Goal: Task Accomplishment & Management: Manage account settings

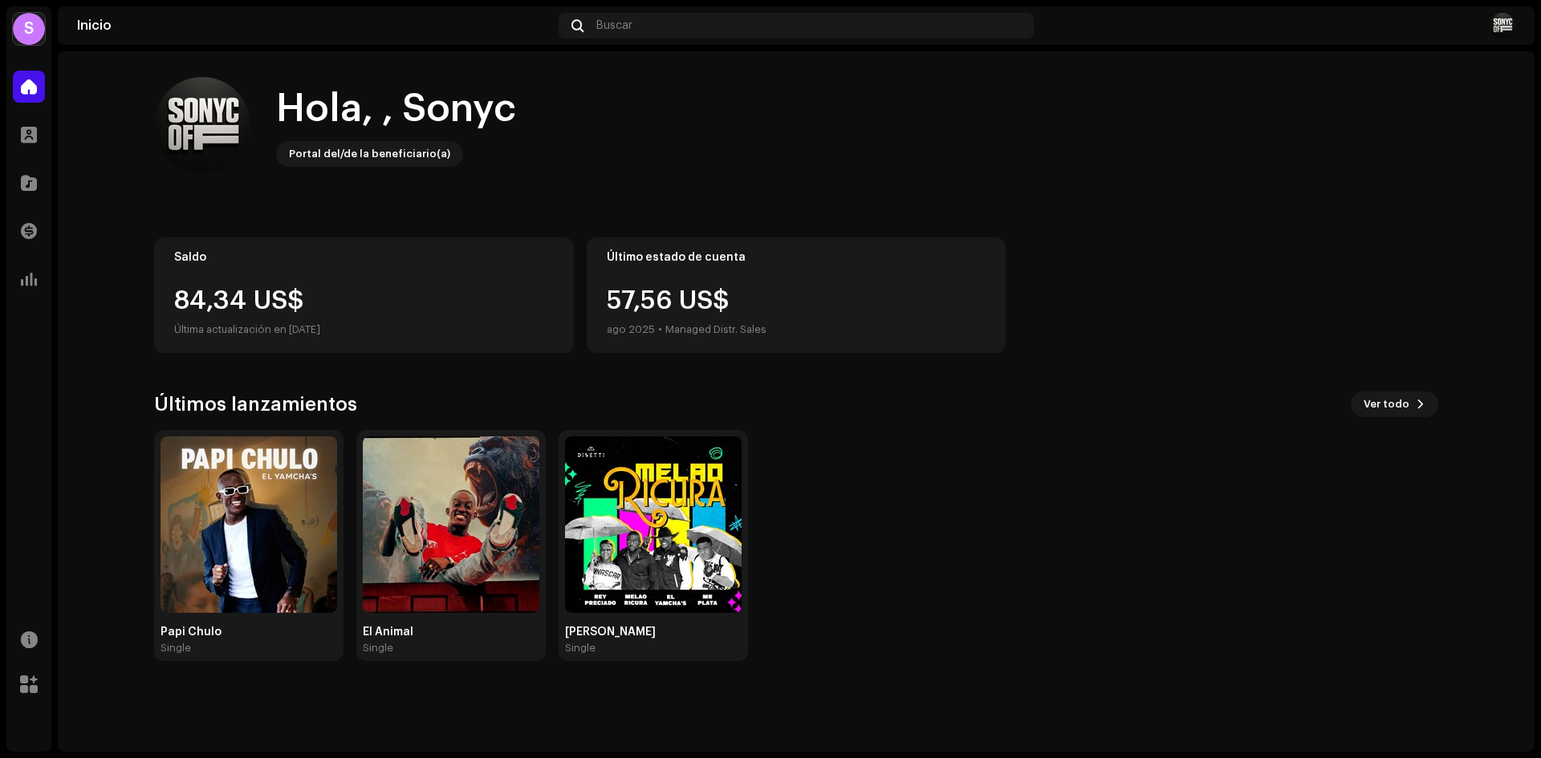
click at [21, 33] on div "S" at bounding box center [29, 29] width 32 height 32
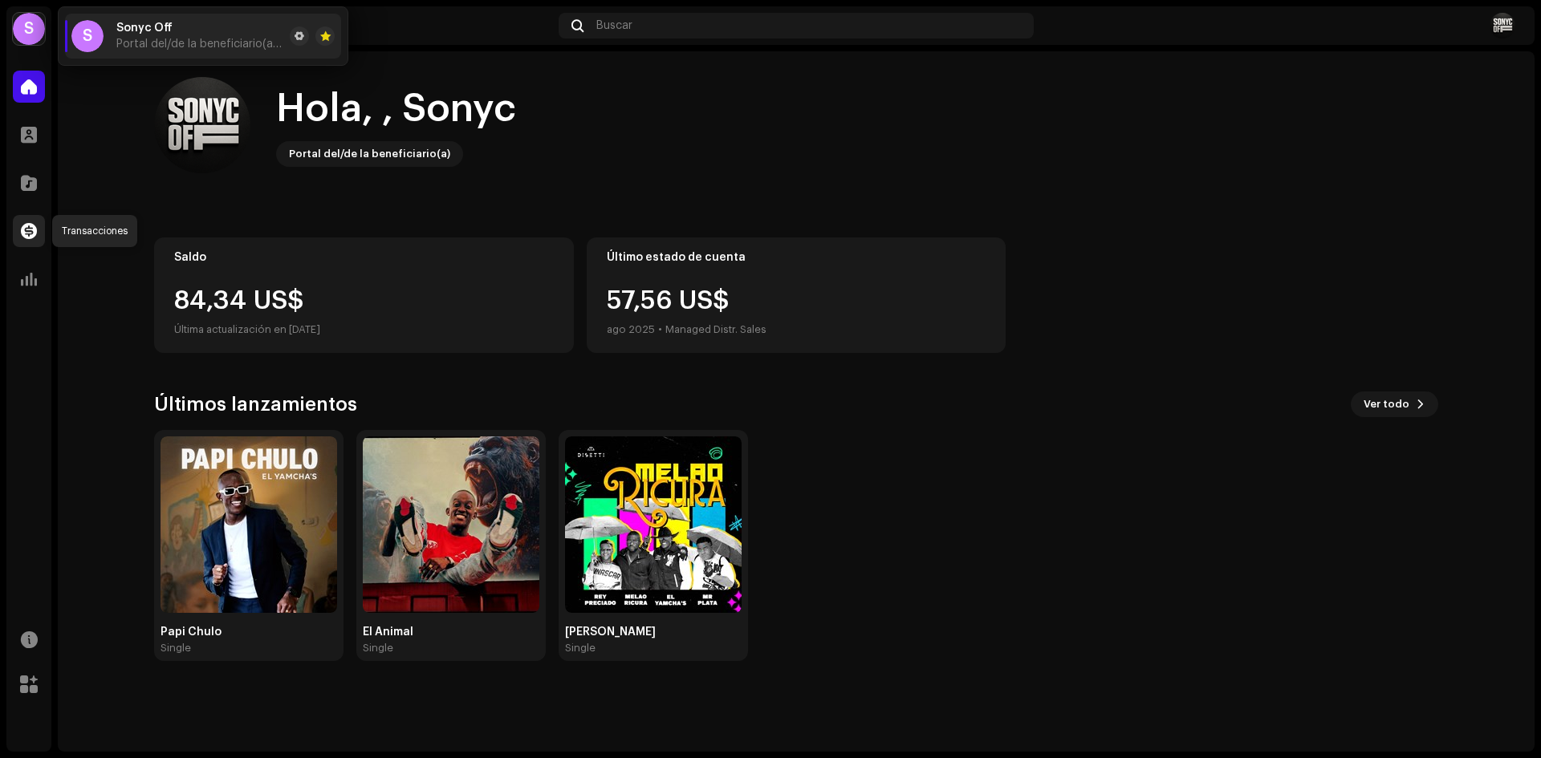
click at [37, 230] on div at bounding box center [29, 231] width 32 height 32
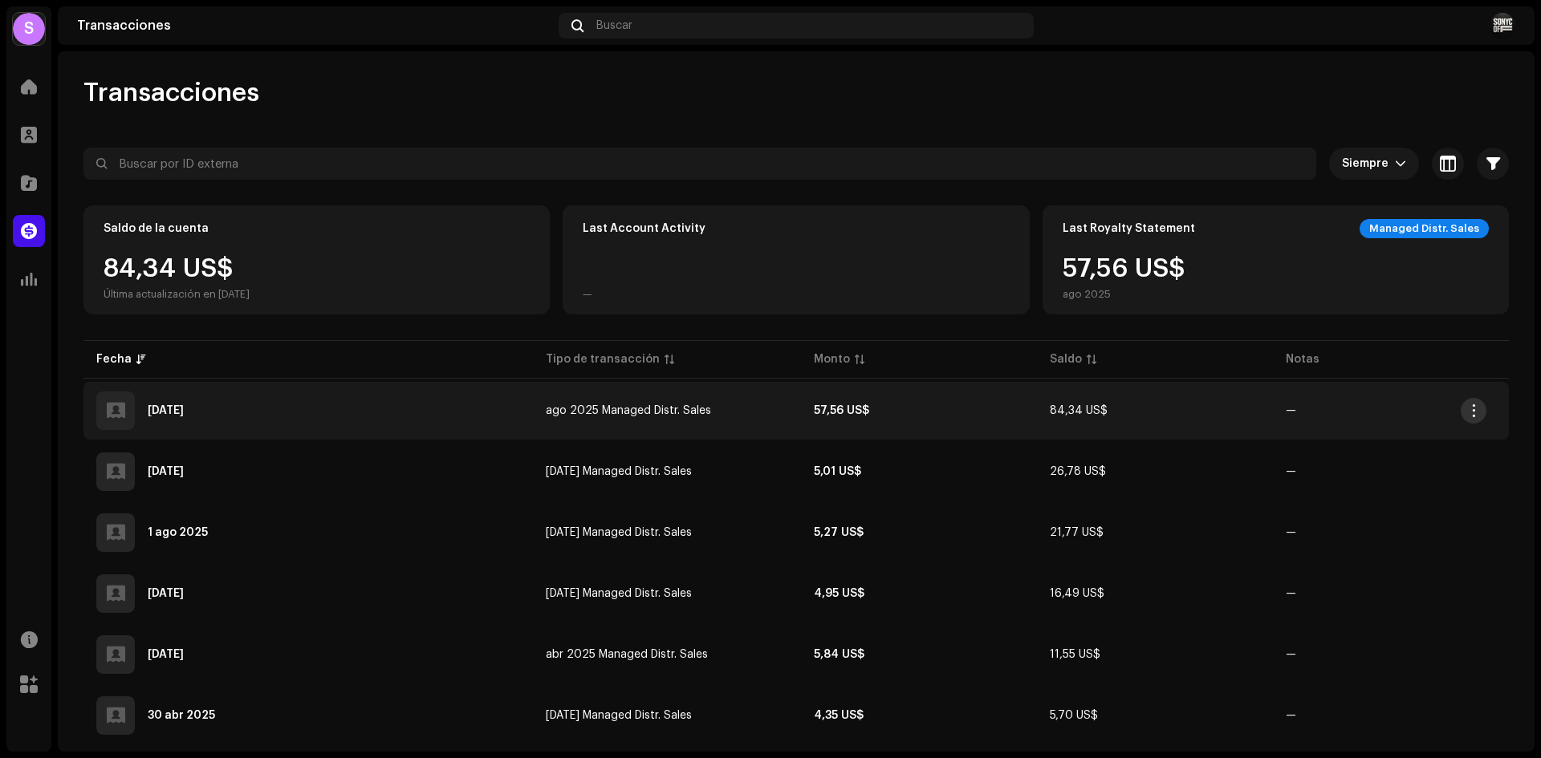
click at [1475, 419] on button "button" at bounding box center [1474, 411] width 26 height 26
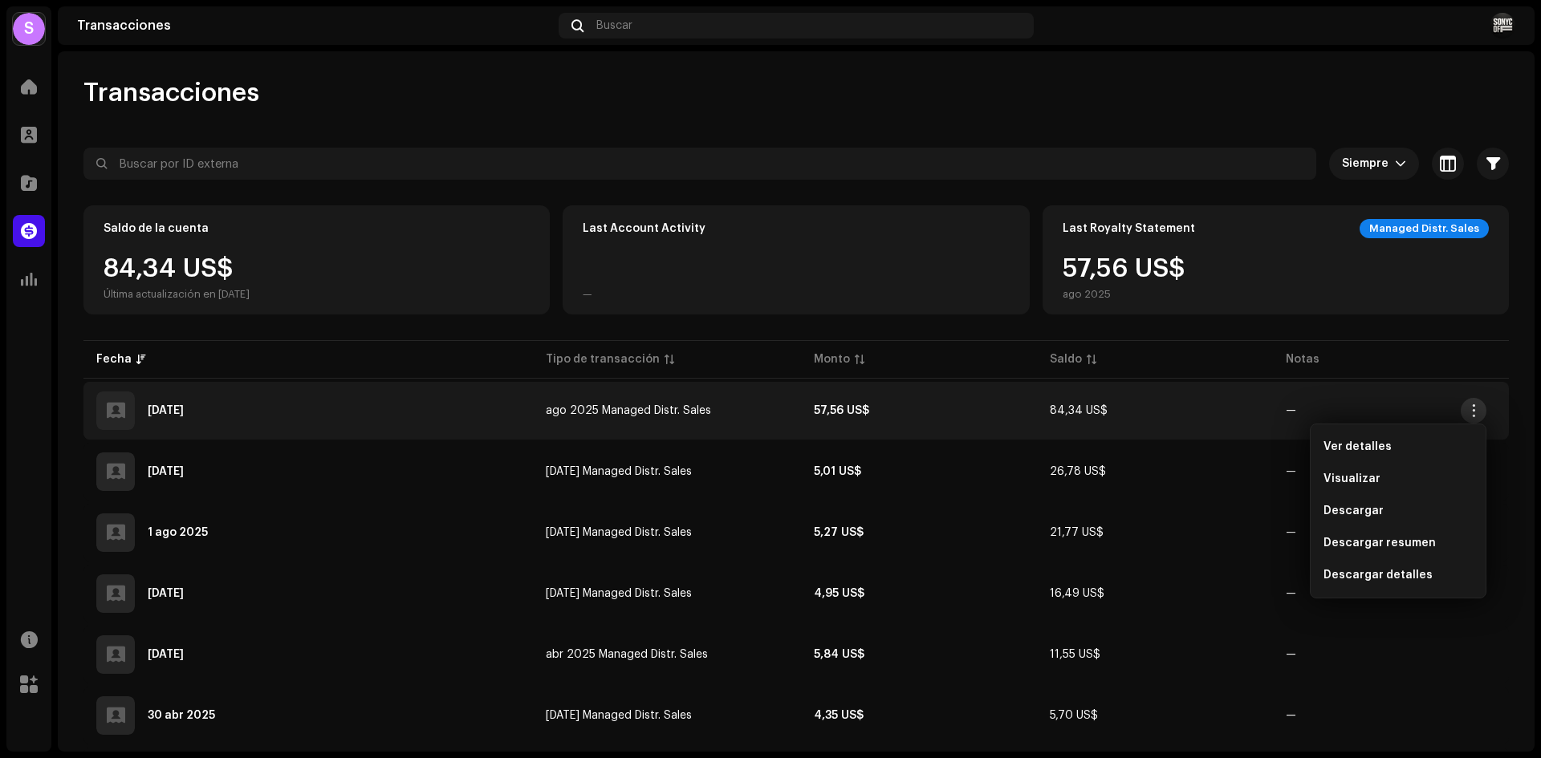
click at [1475, 419] on button "button" at bounding box center [1474, 411] width 26 height 26
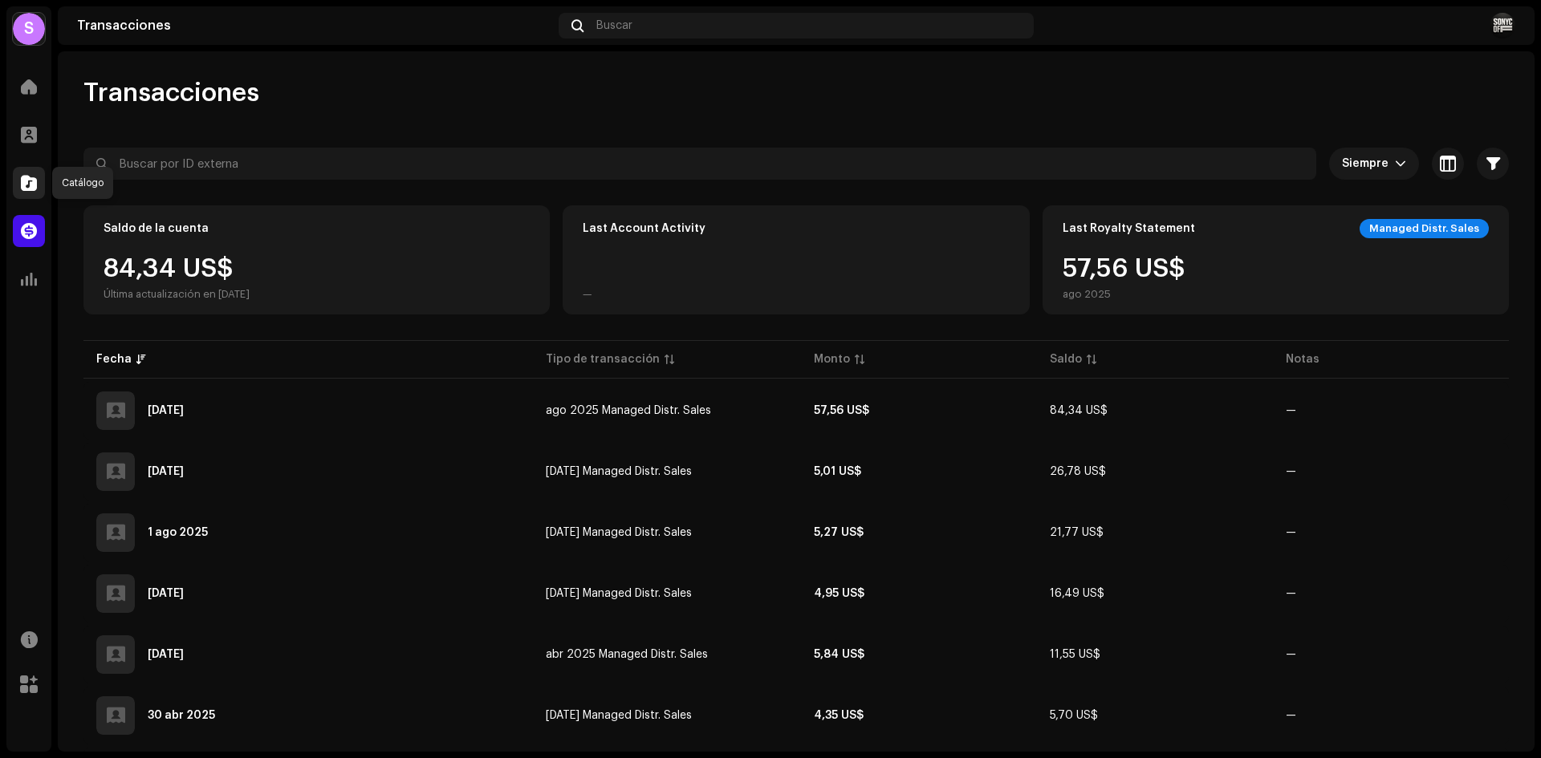
click at [35, 180] on span at bounding box center [29, 183] width 16 height 13
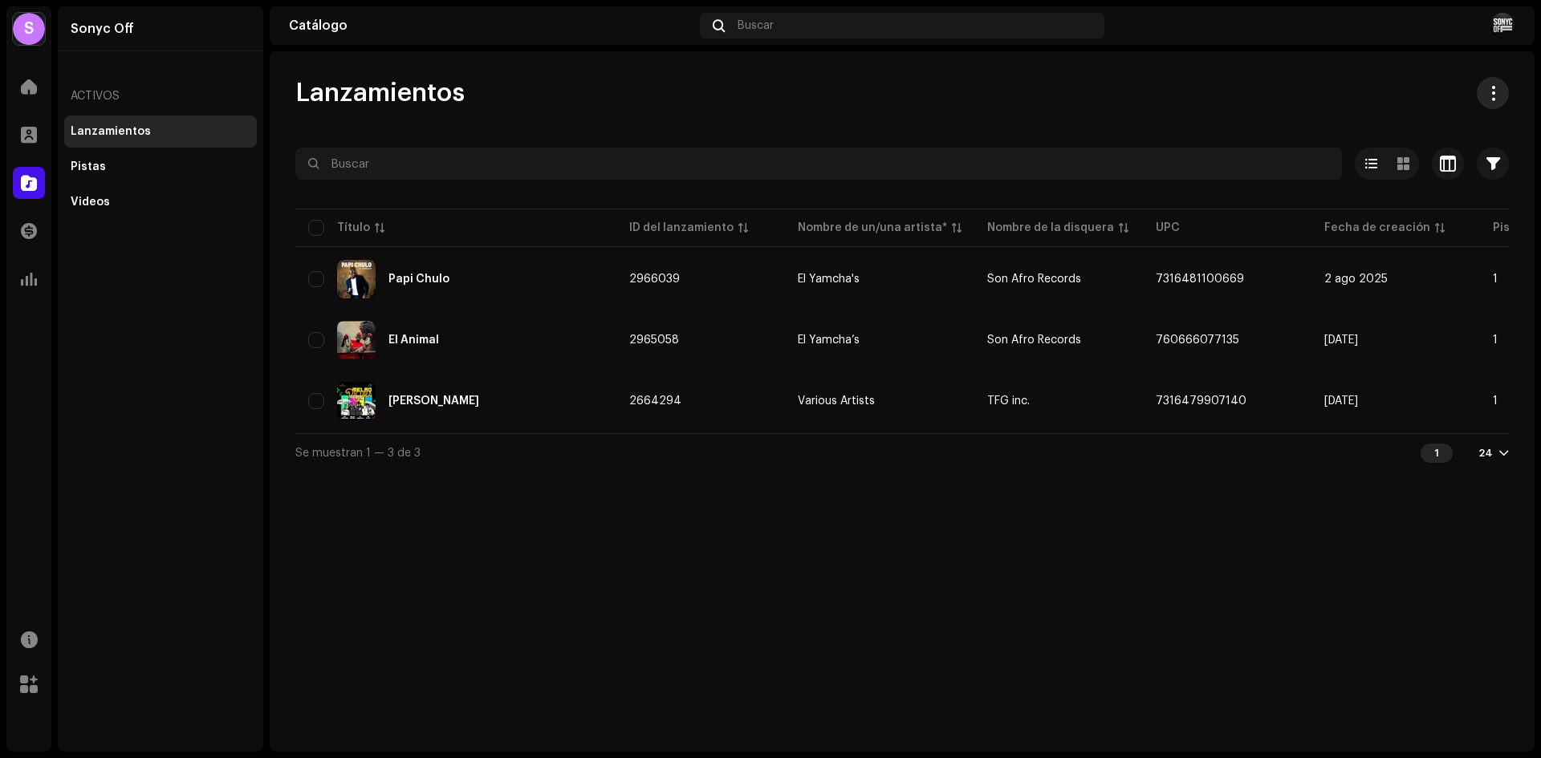
click at [1499, 97] on span at bounding box center [1493, 93] width 15 height 13
click at [544, 135] on div "Lanzamientos Seleccionado 0 Opciones Filtros Fecha de lanzamiento Fecha de inic…" at bounding box center [902, 274] width 1265 height 395
click at [112, 199] on div "Videos" at bounding box center [161, 202] width 180 height 13
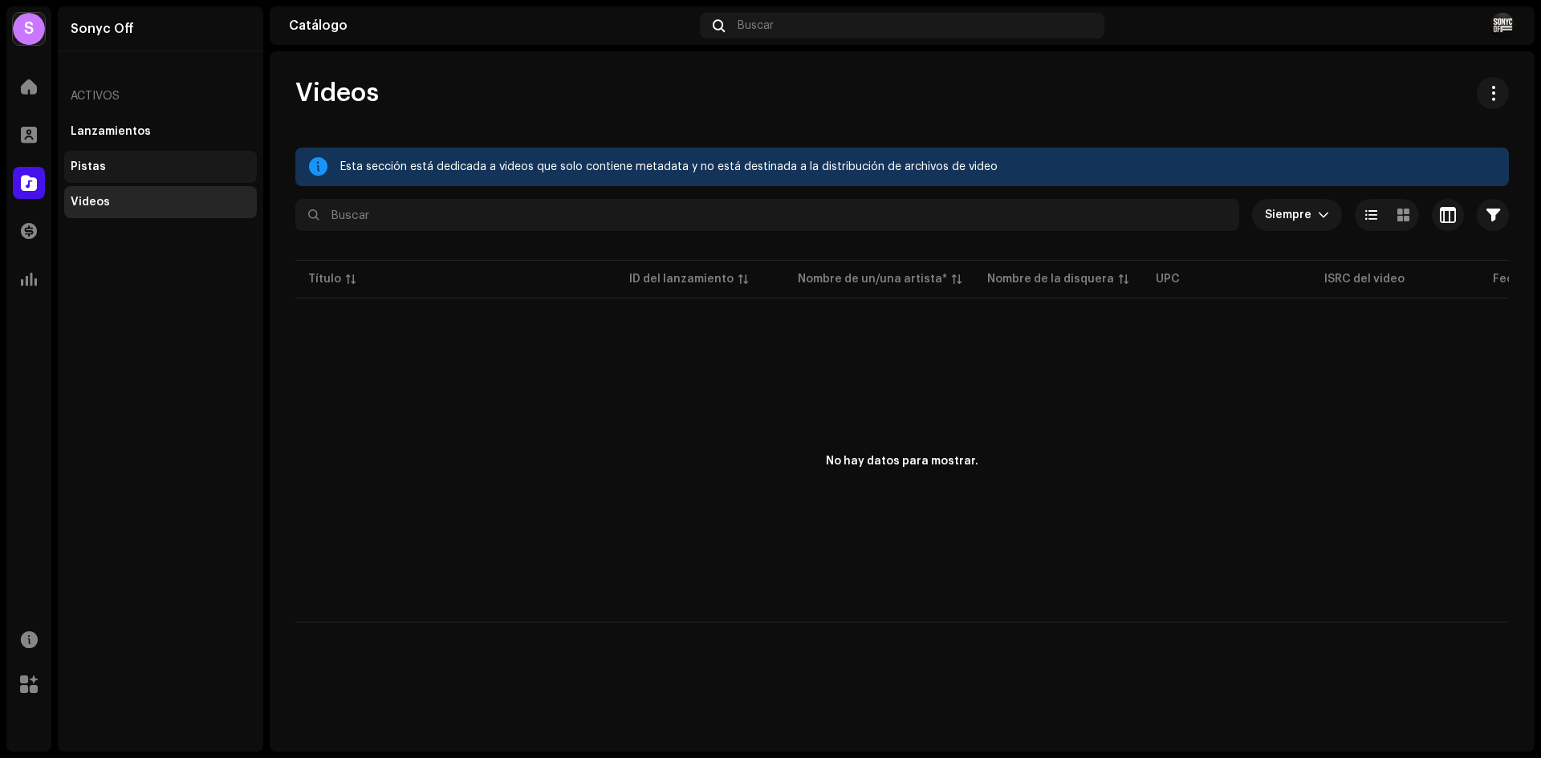
click at [127, 169] on div "Pistas" at bounding box center [161, 167] width 180 height 13
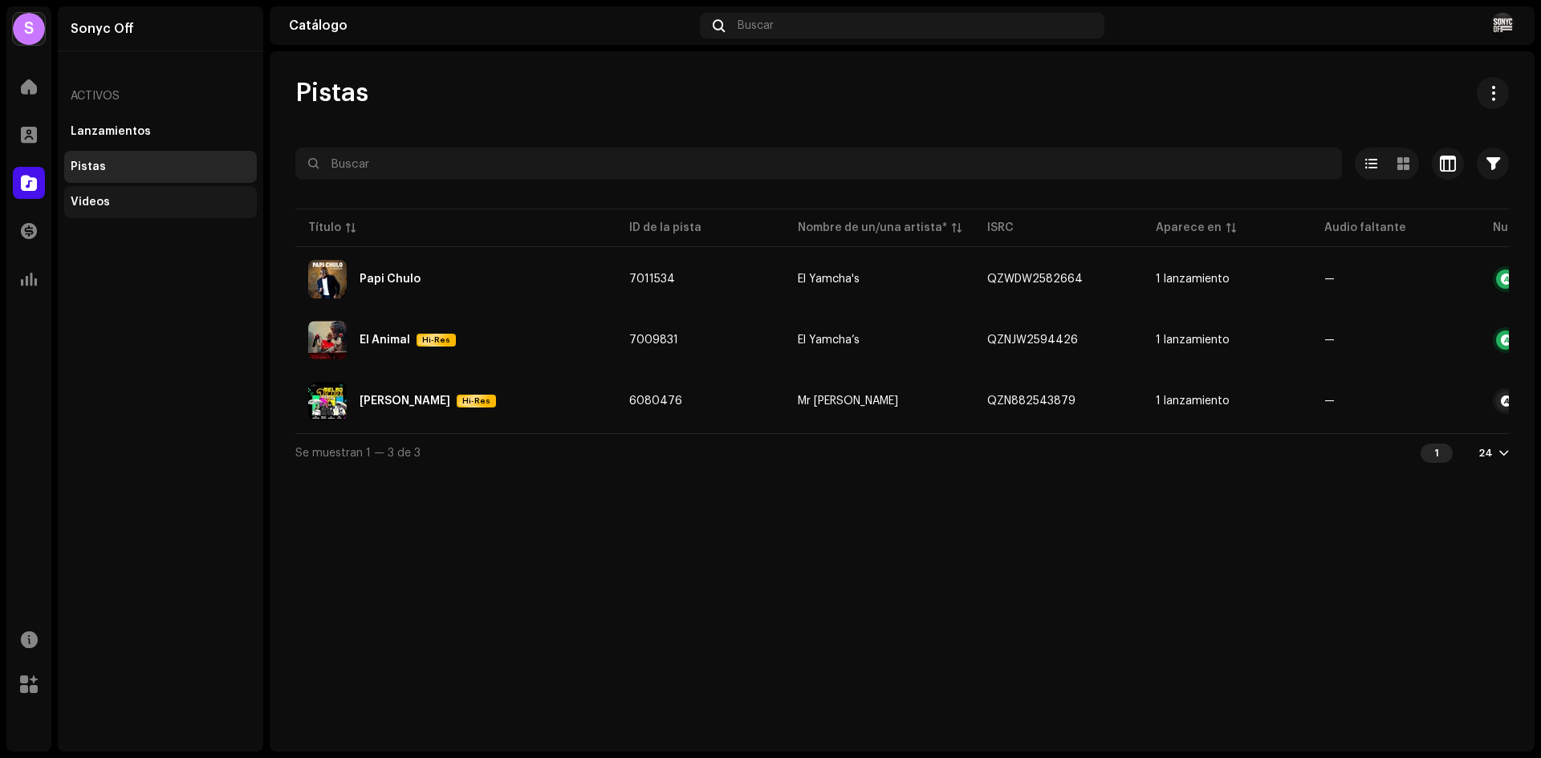
click at [139, 187] on div "Videos" at bounding box center [160, 202] width 193 height 32
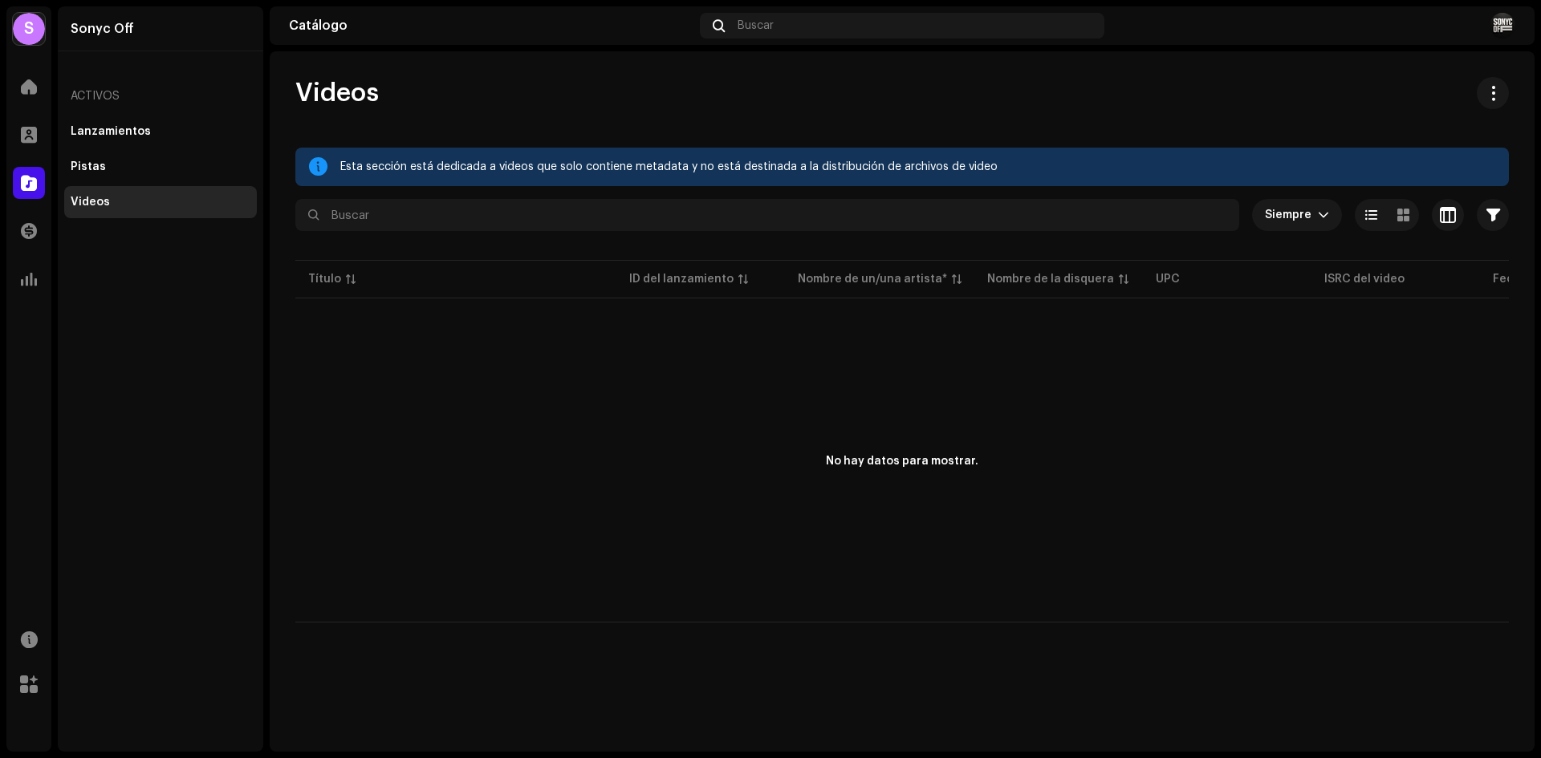
click at [49, 135] on div "Perfil" at bounding box center [28, 134] width 45 height 45
click at [21, 141] on span at bounding box center [29, 134] width 16 height 13
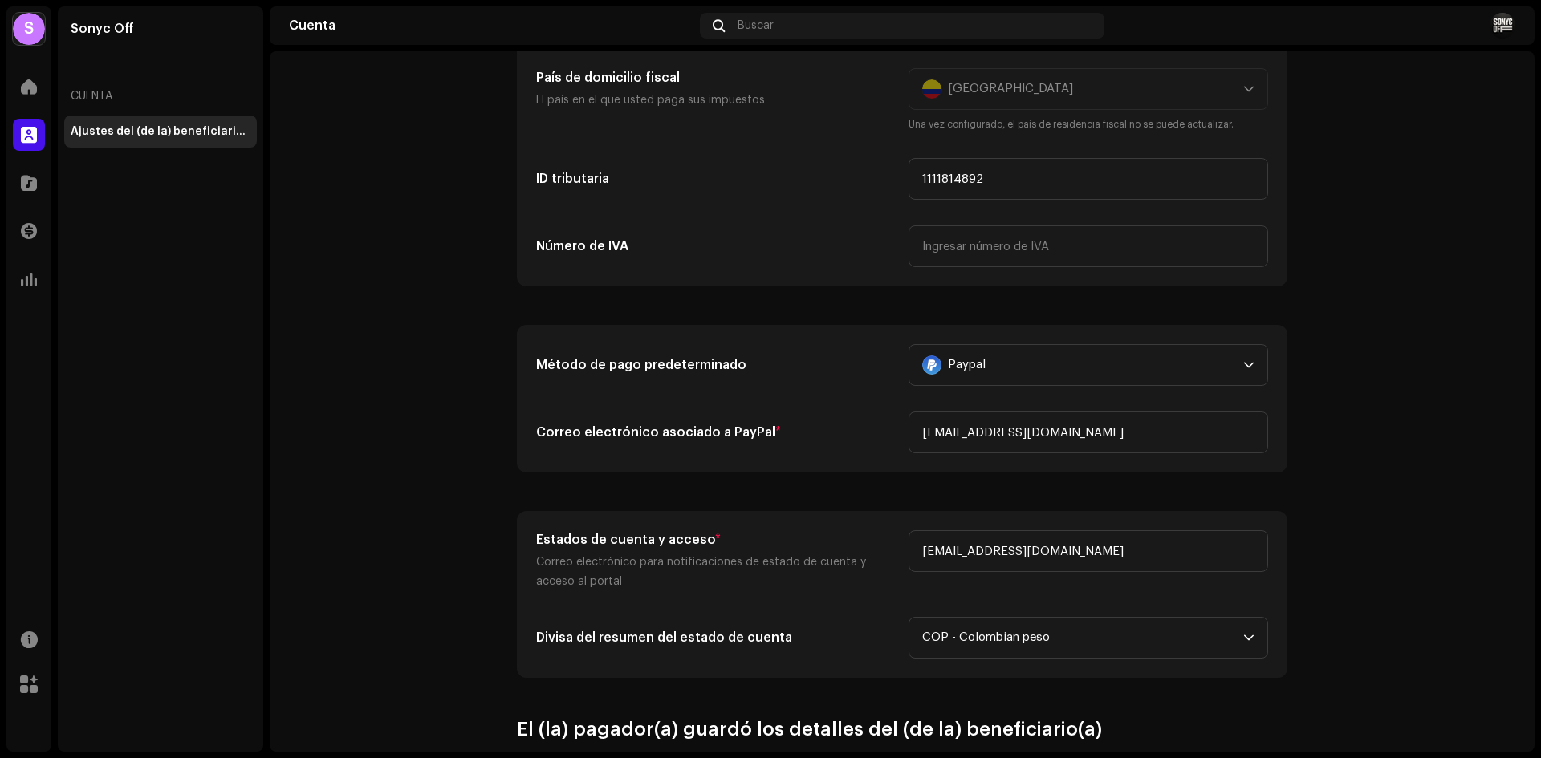
scroll to position [267, 0]
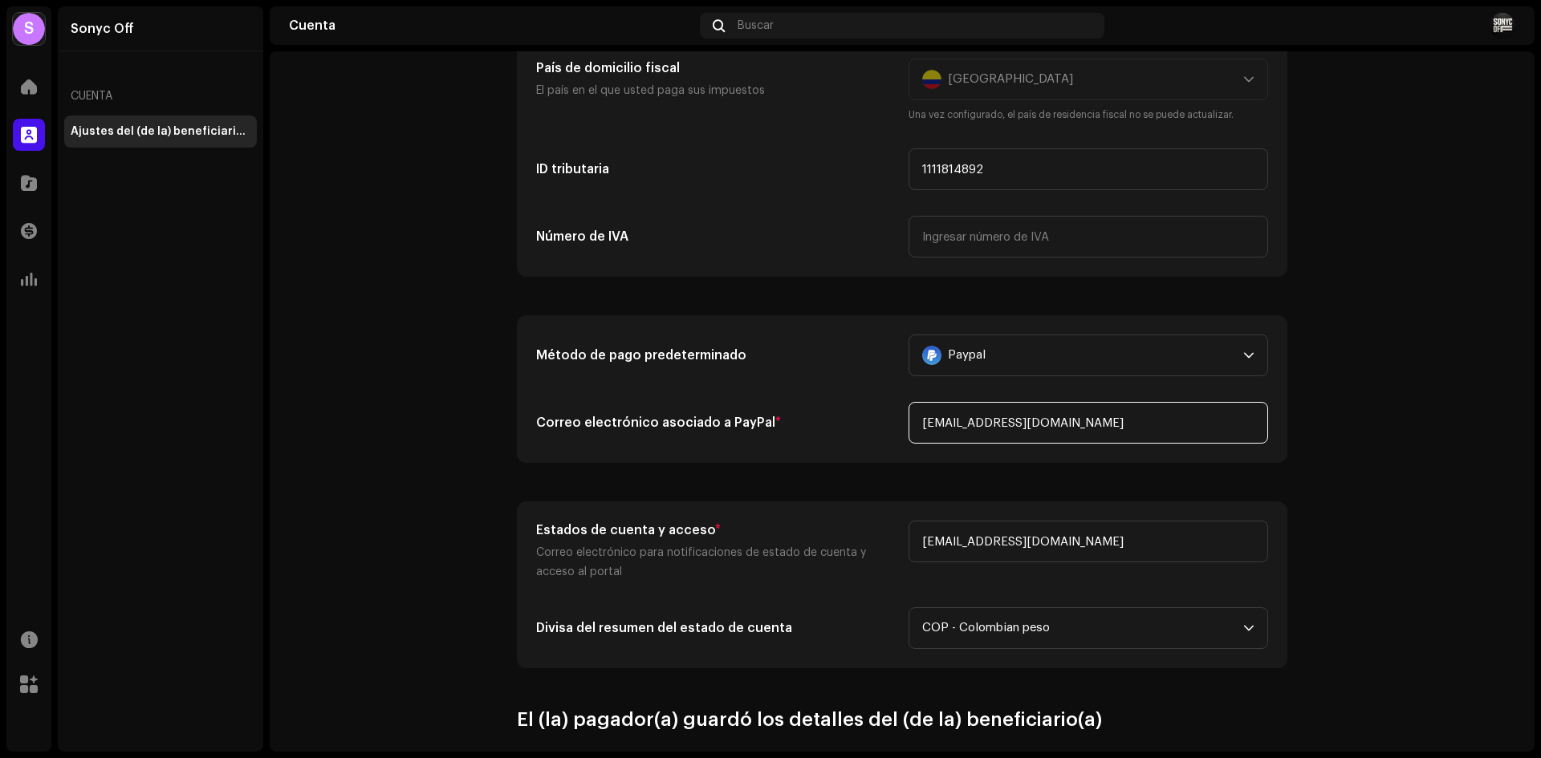
click at [1111, 429] on input "[EMAIL_ADDRESS][DOMAIN_NAME]" at bounding box center [1088, 423] width 360 height 42
click at [1270, 366] on div "Método de pago predeterminado Paypal Correo electrónico asociado a PayPal * [EM…" at bounding box center [902, 389] width 769 height 146
click at [1256, 352] on p-select "Paypal" at bounding box center [1088, 356] width 360 height 42
click at [1256, 352] on p-select "Paypal Paypal Falta método de pago" at bounding box center [1088, 356] width 360 height 42
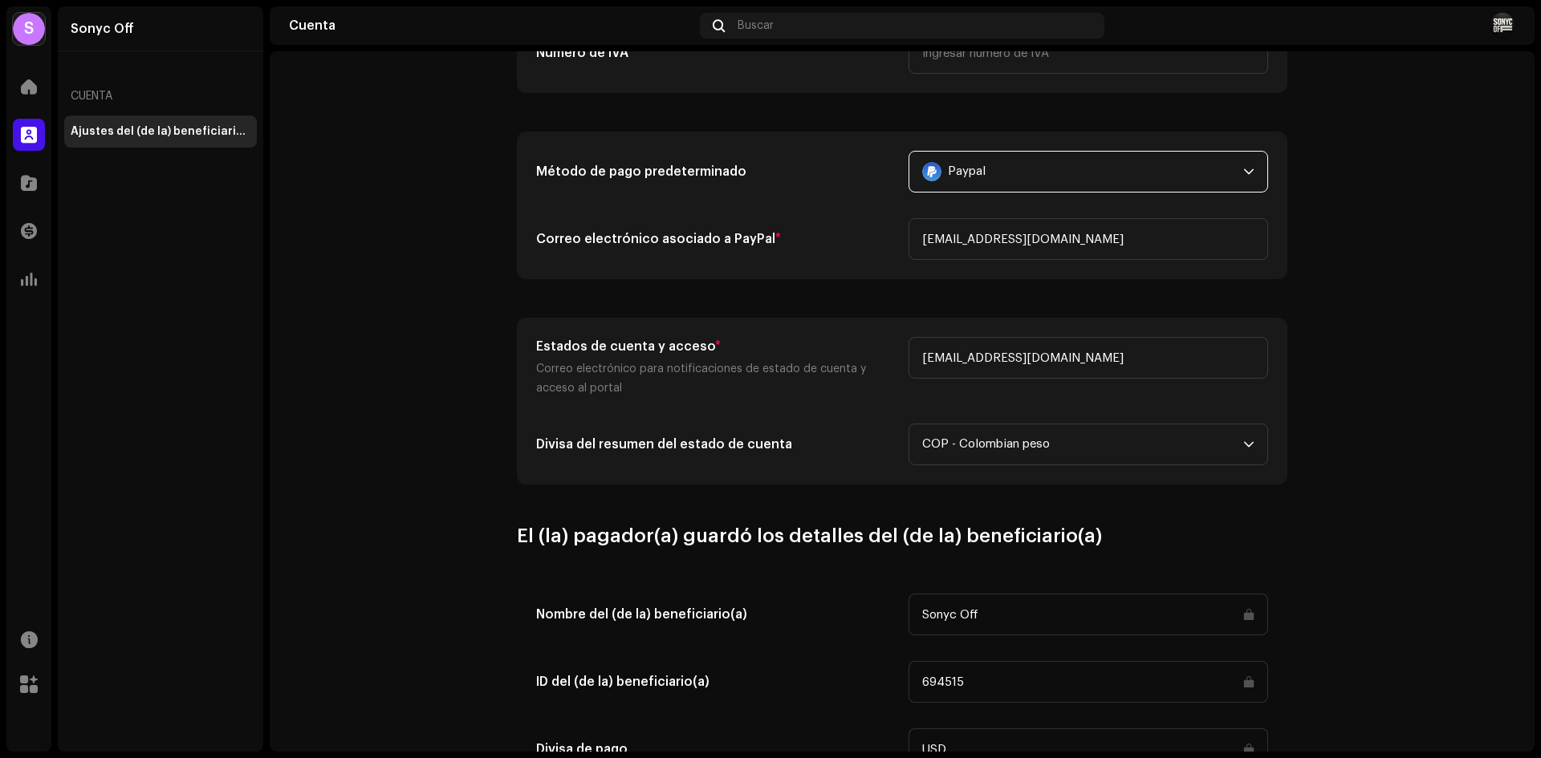
scroll to position [662, 0]
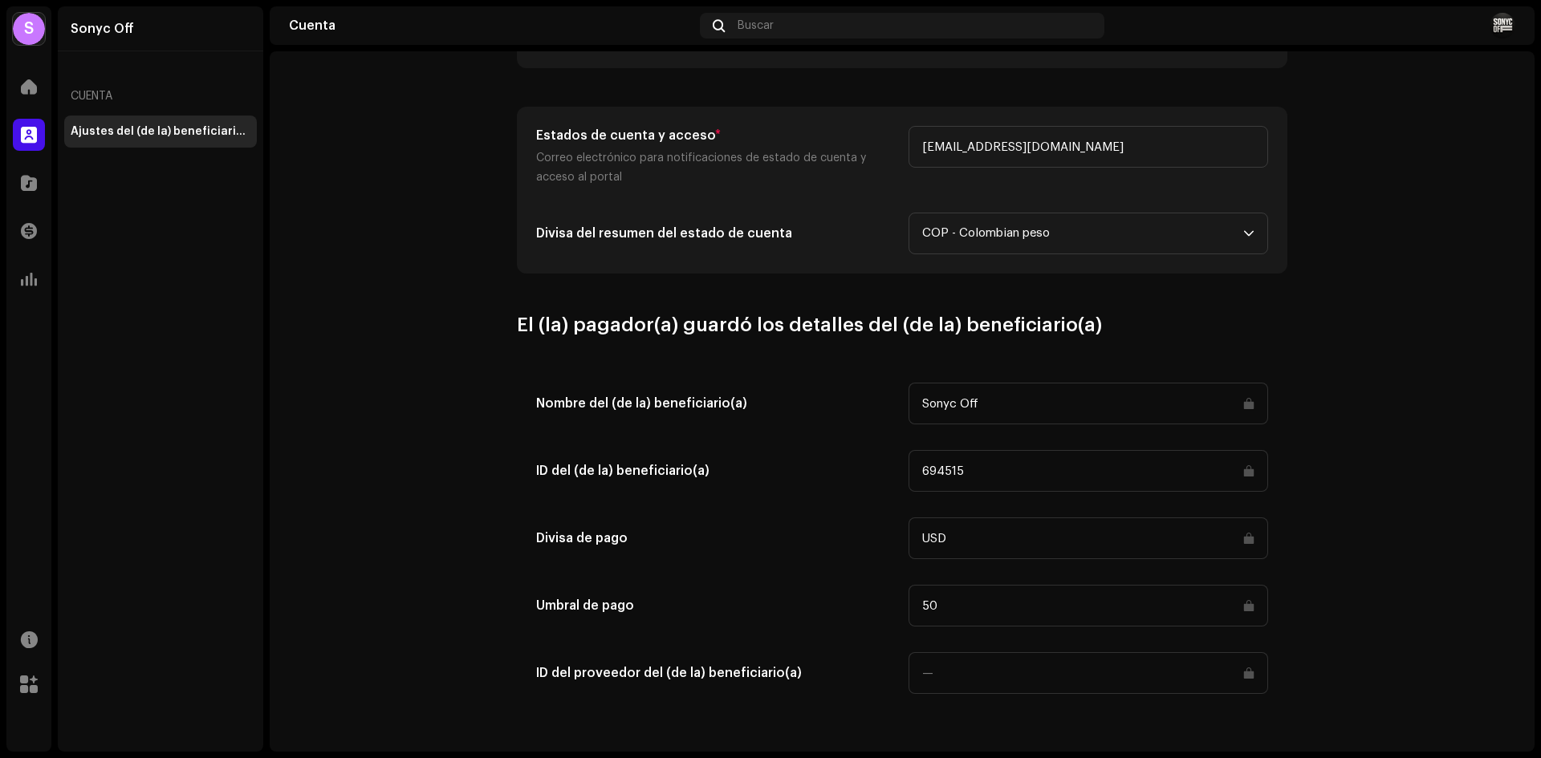
click at [1337, 374] on account-payee-settings "Ajustes del (de la) beneficiario(a) Tipo Empresa Individual Individual: no inco…" at bounding box center [902, 64] width 1265 height 1299
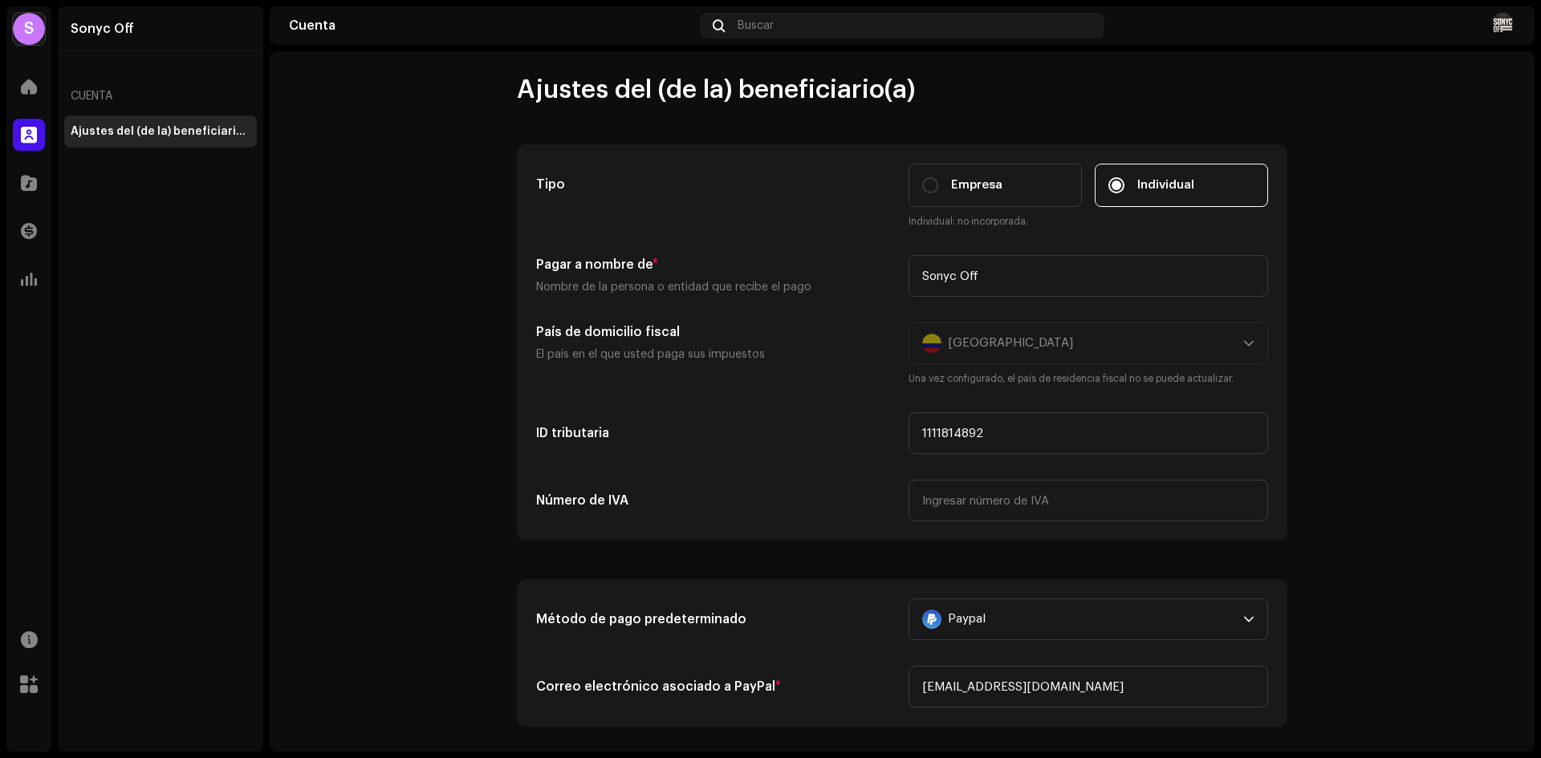
scroll to position [0, 0]
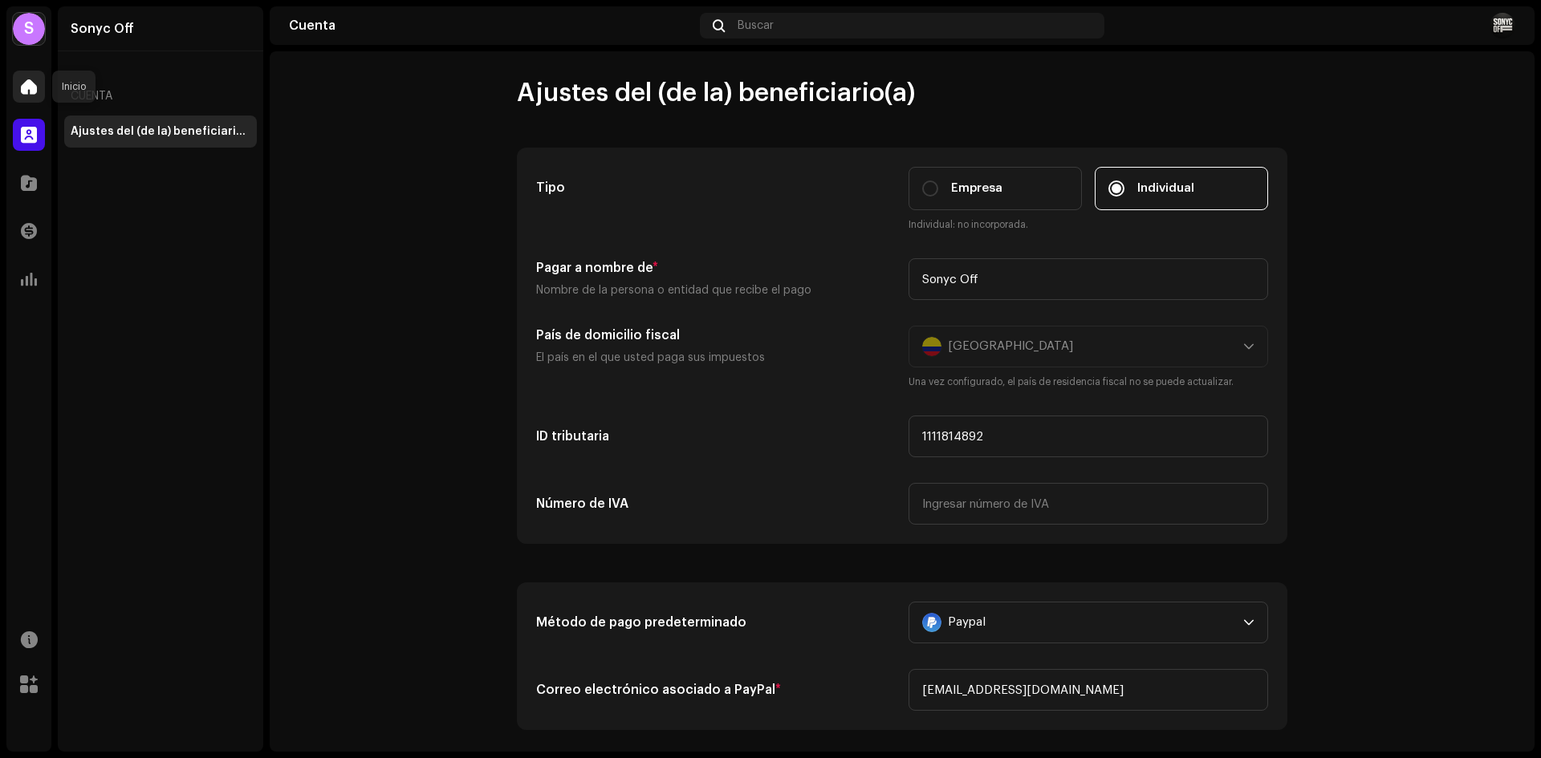
click at [23, 87] on span at bounding box center [29, 86] width 16 height 13
